Goal: Information Seeking & Learning: Find specific fact

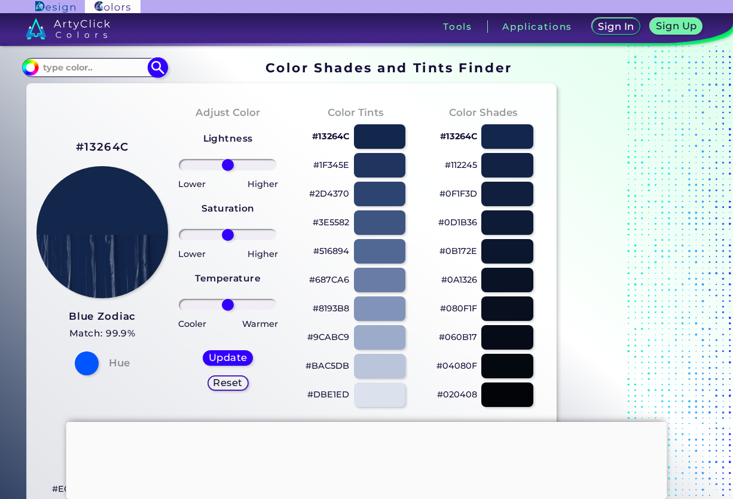
click at [108, 68] on input at bounding box center [94, 67] width 111 height 16
paste input "1A2364"
type input "1A2364"
type input "#000000"
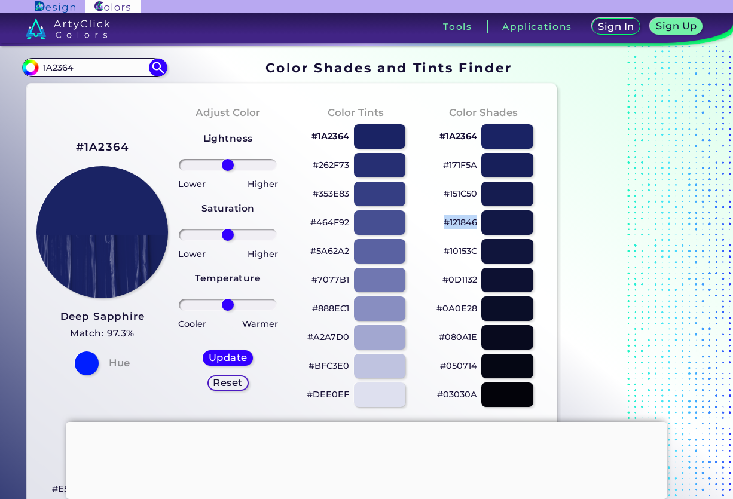
drag, startPoint x: 438, startPoint y: 224, endPoint x: 481, endPoint y: 224, distance: 42.5
click at [481, 224] on div "#121846" at bounding box center [483, 222] width 109 height 29
copy div "#121846"
copy div "#0A0E28"
drag, startPoint x: 434, startPoint y: 309, endPoint x: 482, endPoint y: 310, distance: 48.5
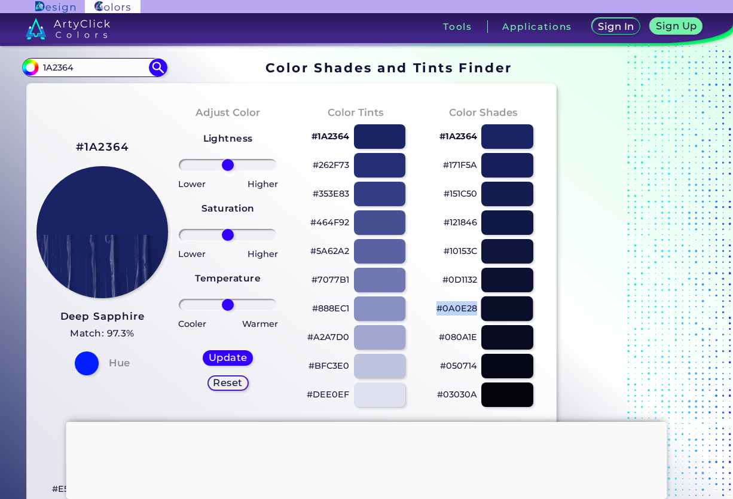
click at [482, 310] on div "#0A0E28" at bounding box center [483, 308] width 109 height 29
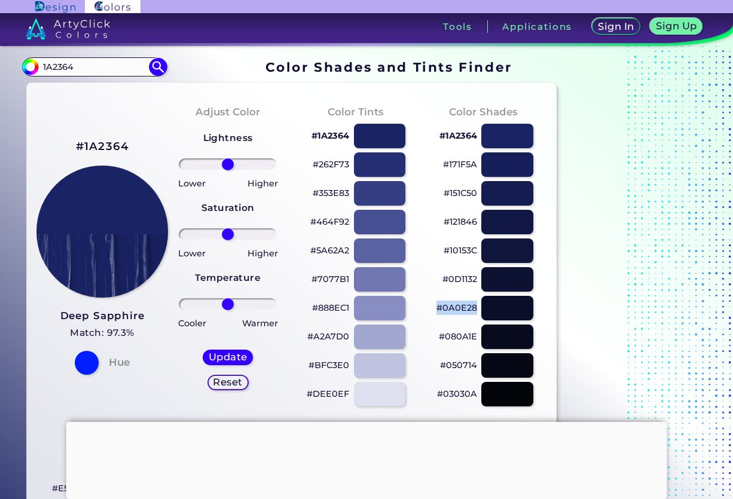
click at [455, 308] on p "#0A0E28" at bounding box center [457, 308] width 41 height 14
copy div "#0A0E28"
click at [455, 308] on p "#0A0E28 copied" at bounding box center [457, 308] width 41 height 14
copy p "0A0E28 copied"
drag, startPoint x: 309, startPoint y: 223, endPoint x: 349, endPoint y: 224, distance: 40.7
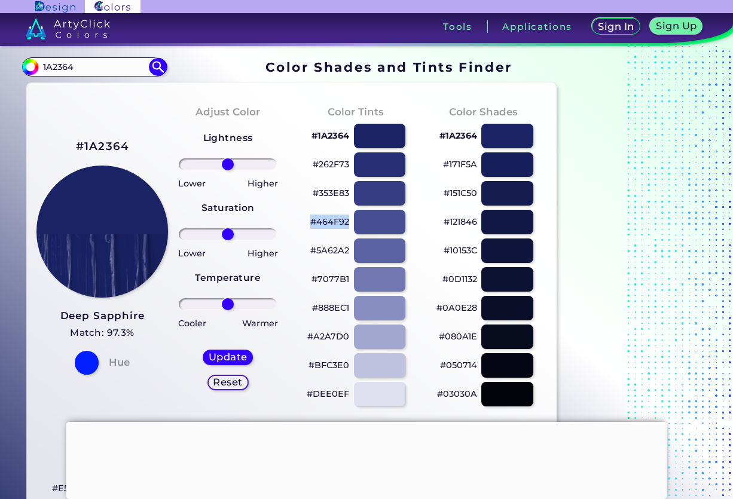
click at [349, 224] on div "#464F92" at bounding box center [355, 222] width 109 height 29
copy p "#464F92"
drag, startPoint x: 307, startPoint y: 164, endPoint x: 352, endPoint y: 167, distance: 44.9
click at [352, 167] on div "#262F73" at bounding box center [355, 164] width 109 height 29
copy div "#262F73"
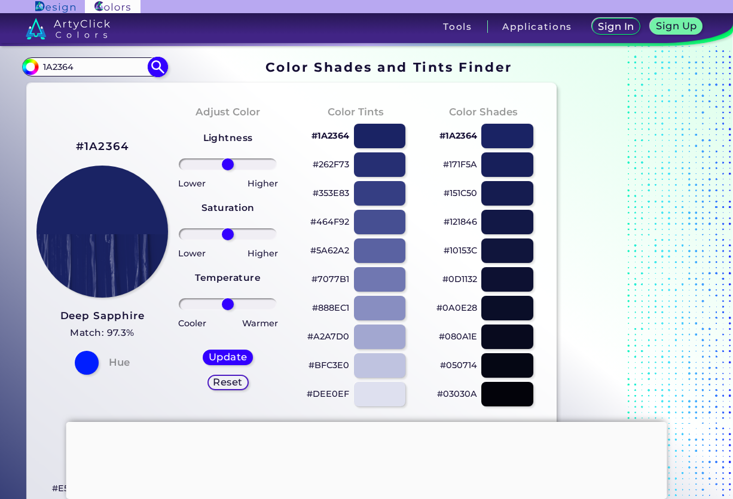
click at [100, 66] on input "1A2364" at bounding box center [94, 67] width 111 height 16
paste input "#031B4D"
type input "#031B4D"
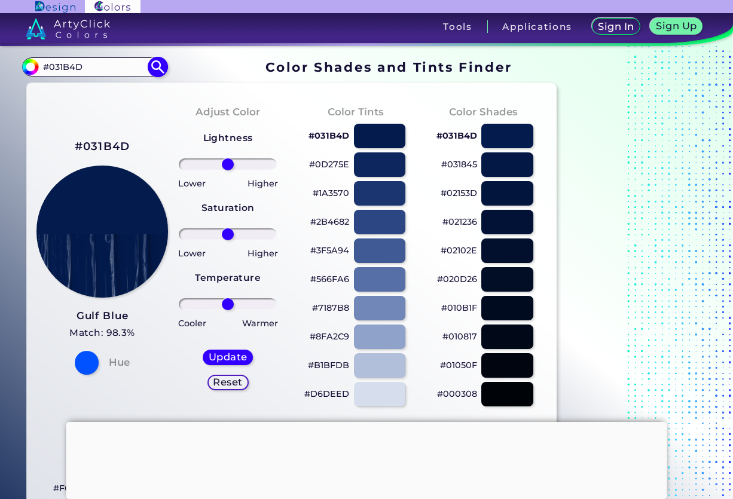
click at [155, 66] on img at bounding box center [158, 66] width 21 height 21
type input "#031b4d"
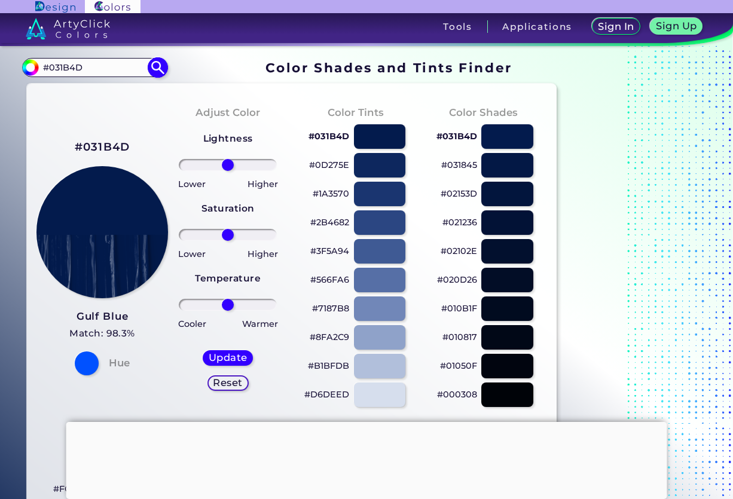
click at [121, 68] on input "#031B4D" at bounding box center [94, 67] width 111 height 16
click at [136, 72] on input "03" at bounding box center [94, 67] width 111 height 16
click at [129, 63] on input "03" at bounding box center [94, 67] width 111 height 16
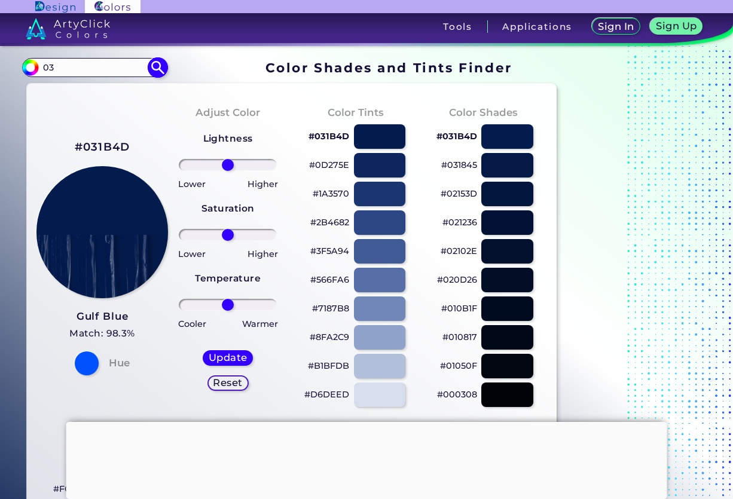
click at [125, 70] on input "03" at bounding box center [94, 67] width 111 height 16
type input "031d51"
type input "#000000"
click at [130, 72] on input "031d51" at bounding box center [94, 67] width 111 height 16
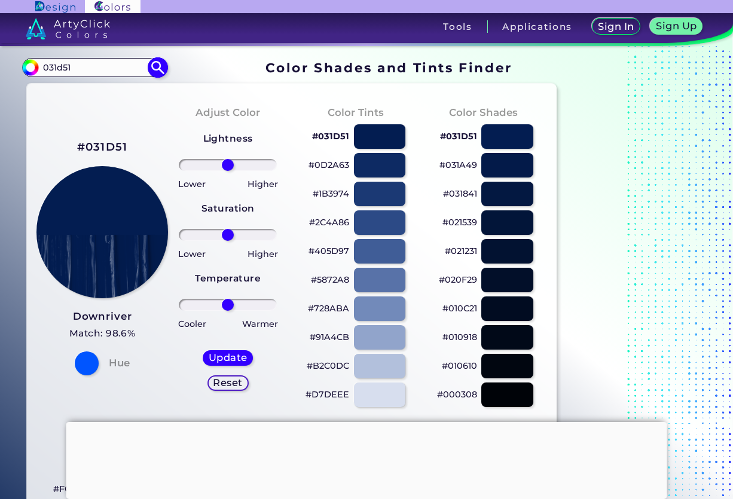
click at [130, 72] on input "031d51" at bounding box center [94, 67] width 111 height 16
